Goal: Transaction & Acquisition: Purchase product/service

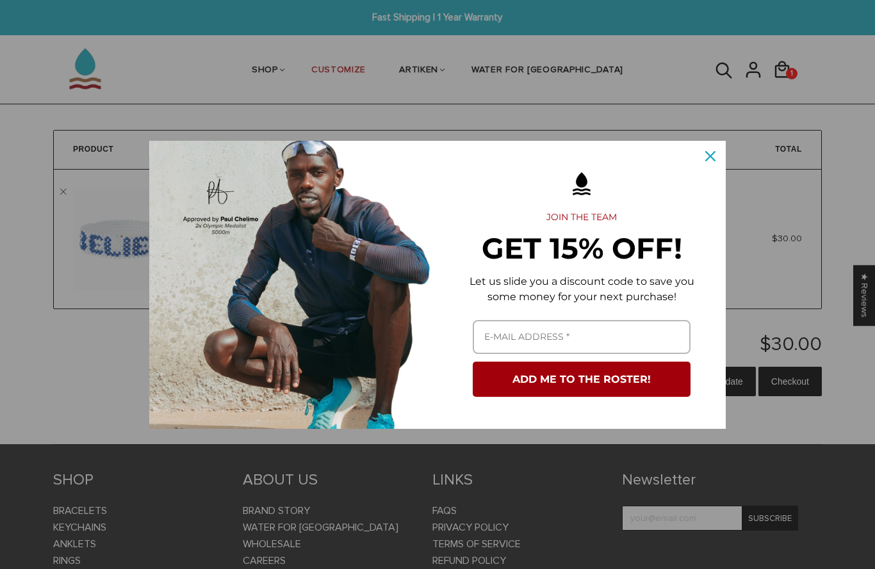
click at [710, 158] on icon "close icon" at bounding box center [710, 156] width 10 height 10
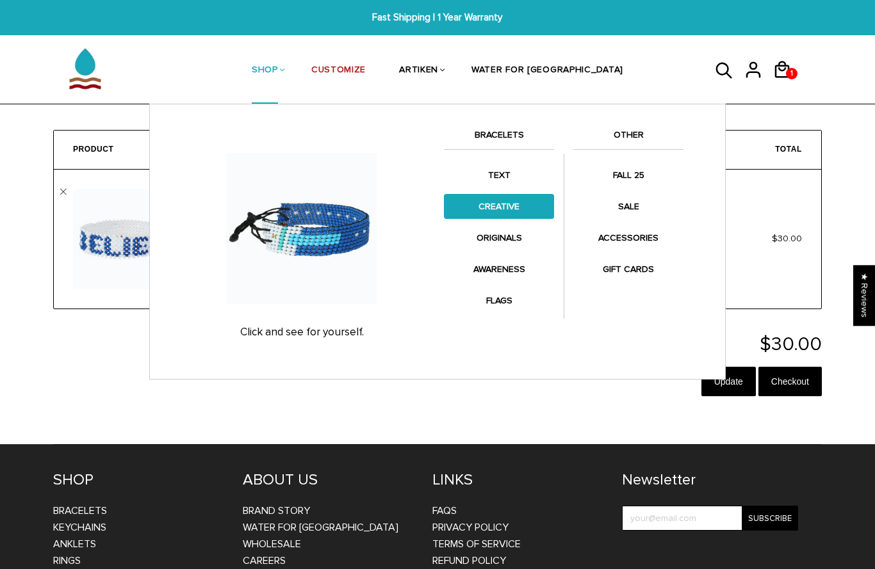
click at [491, 197] on link "CREATIVE" at bounding box center [499, 206] width 110 height 25
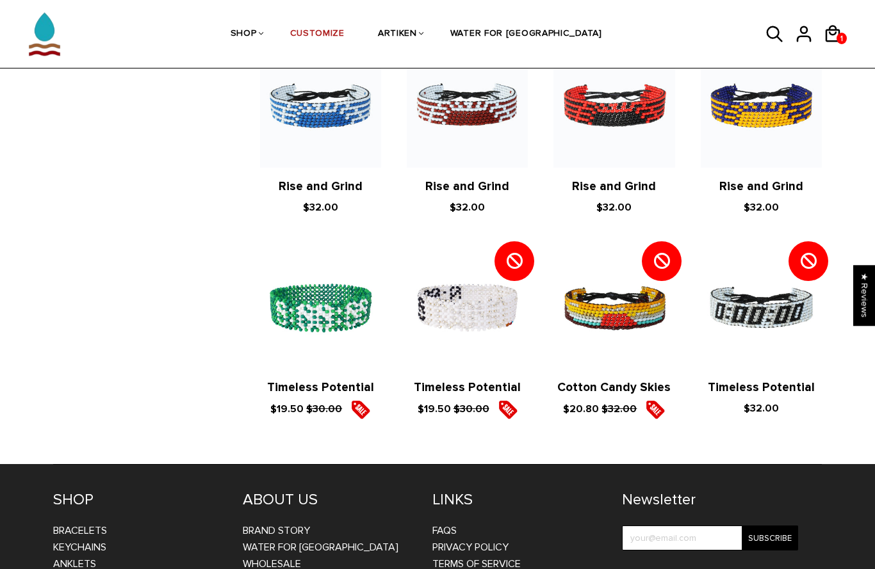
scroll to position [1358, 0]
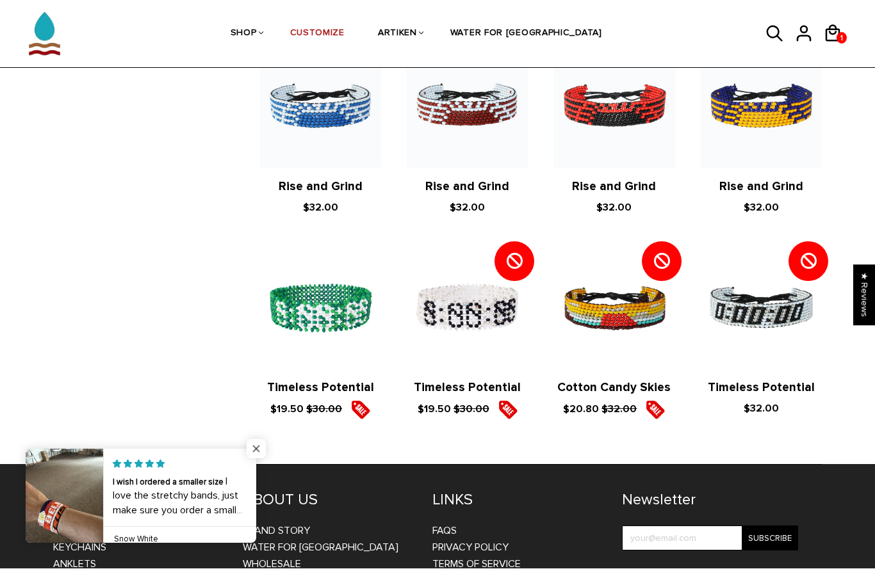
click at [259, 459] on span "Close popup widget" at bounding box center [256, 449] width 19 height 19
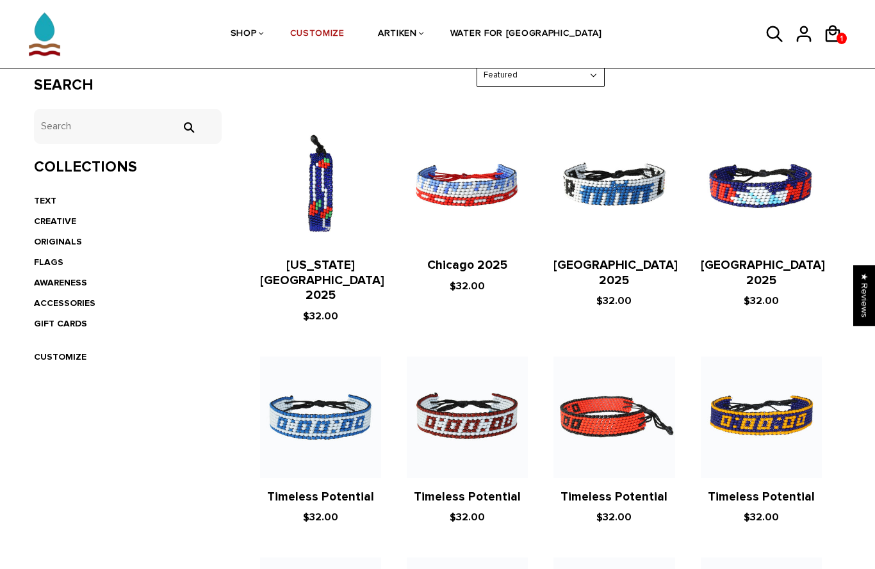
scroll to position [0, 0]
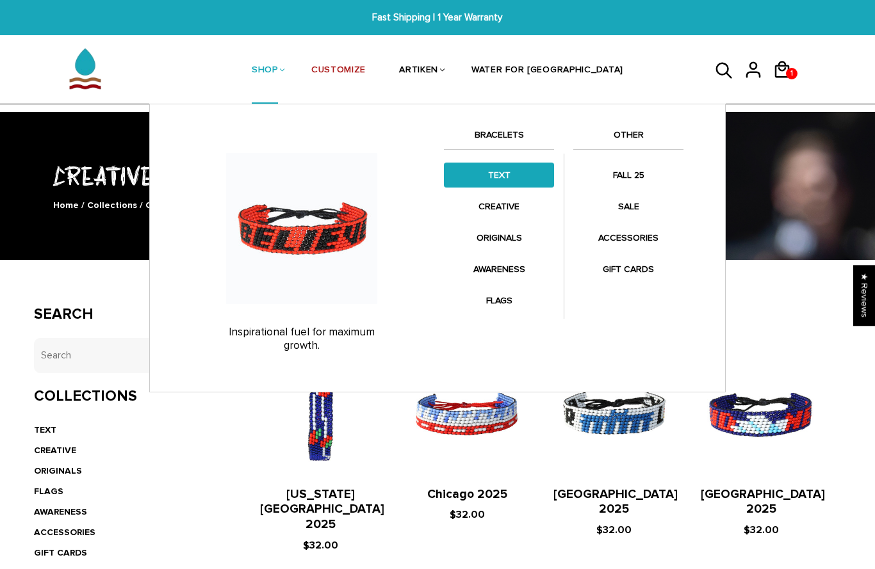
click at [486, 178] on link "TEXT" at bounding box center [499, 175] width 110 height 25
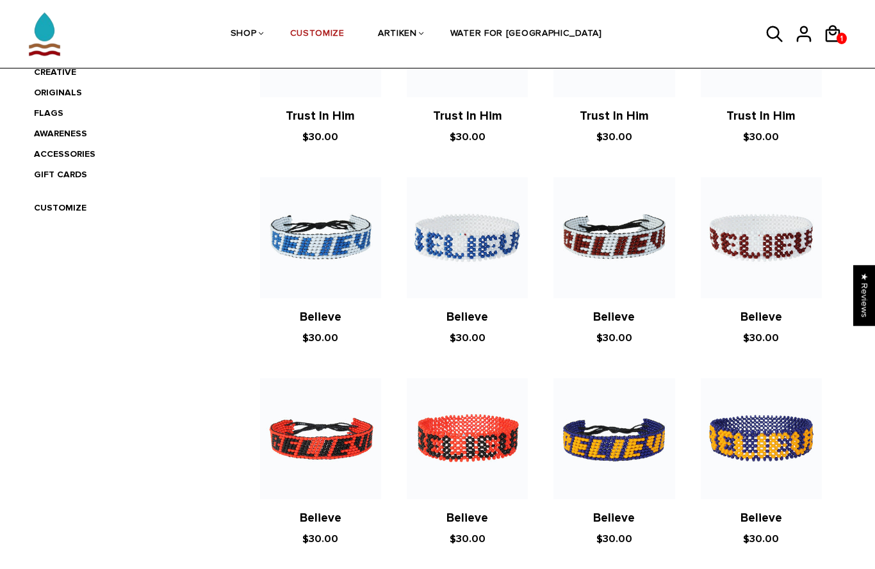
scroll to position [266, 0]
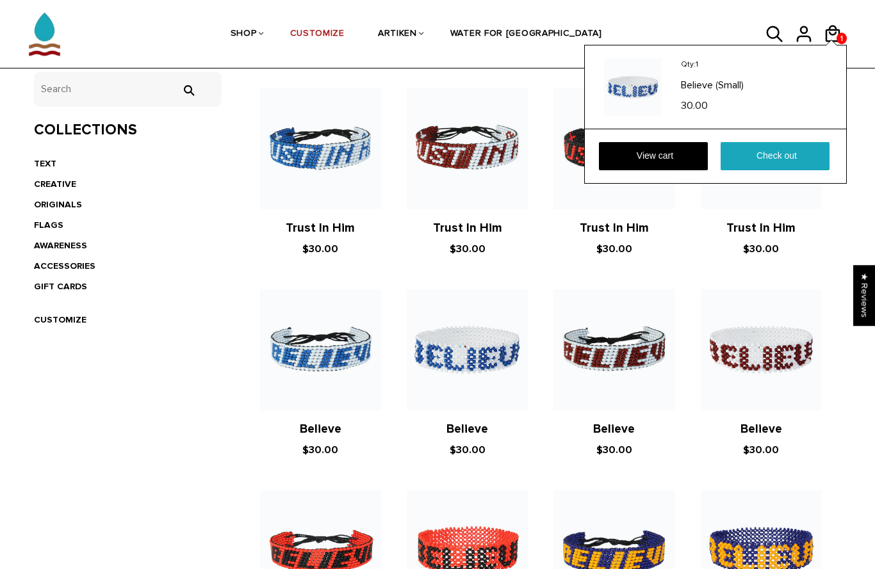
click at [737, 69] on p "Qty: 1" at bounding box center [753, 64] width 144 height 13
click at [669, 147] on link "View cart" at bounding box center [653, 156] width 109 height 28
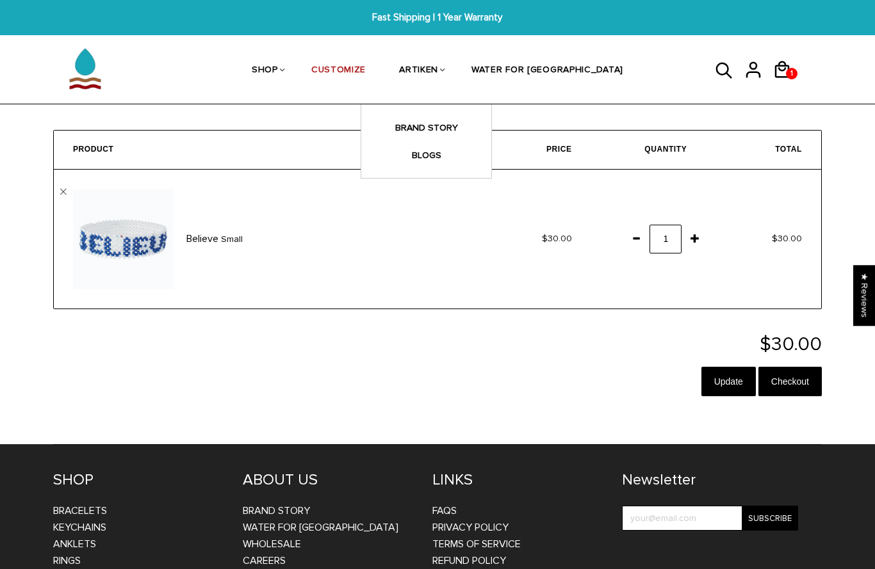
click at [231, 88] on ul "SHOP BRACELETS TEXT Inspirational fuel for maximum growth." at bounding box center [437, 71] width 512 height 68
